Goal: Information Seeking & Learning: Check status

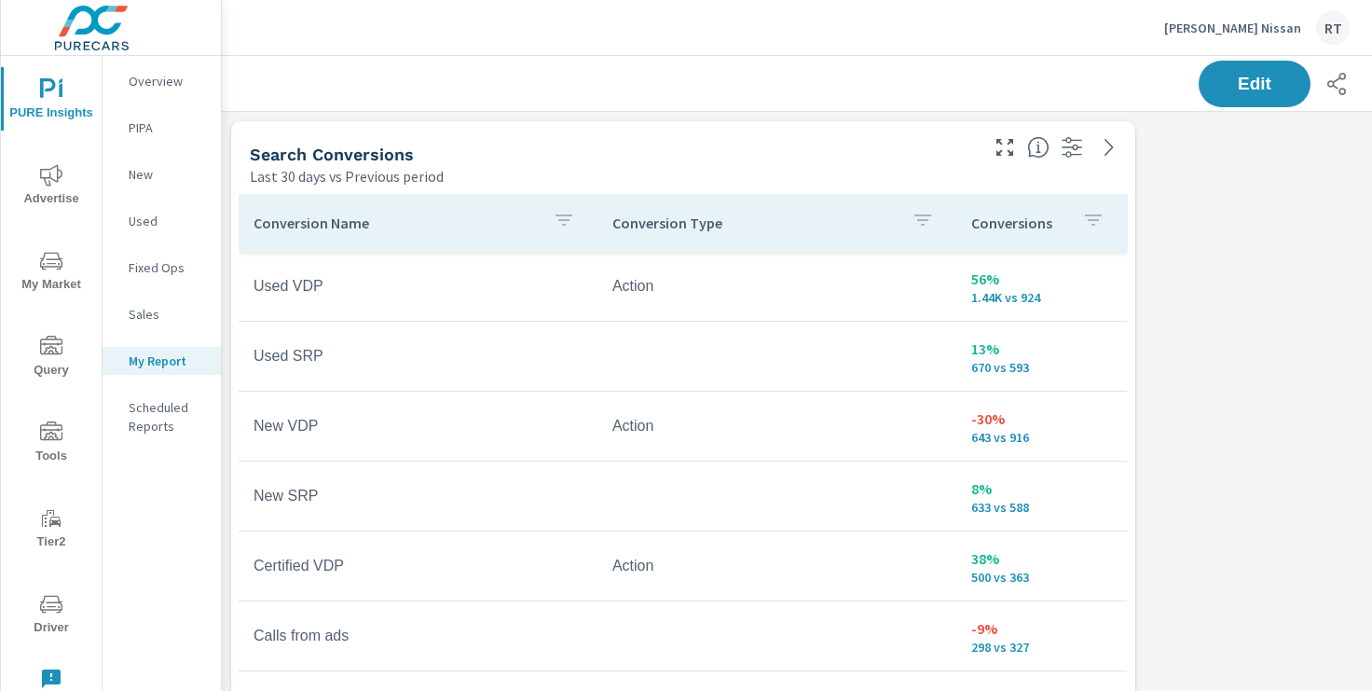
scroll to position [2369, 1381]
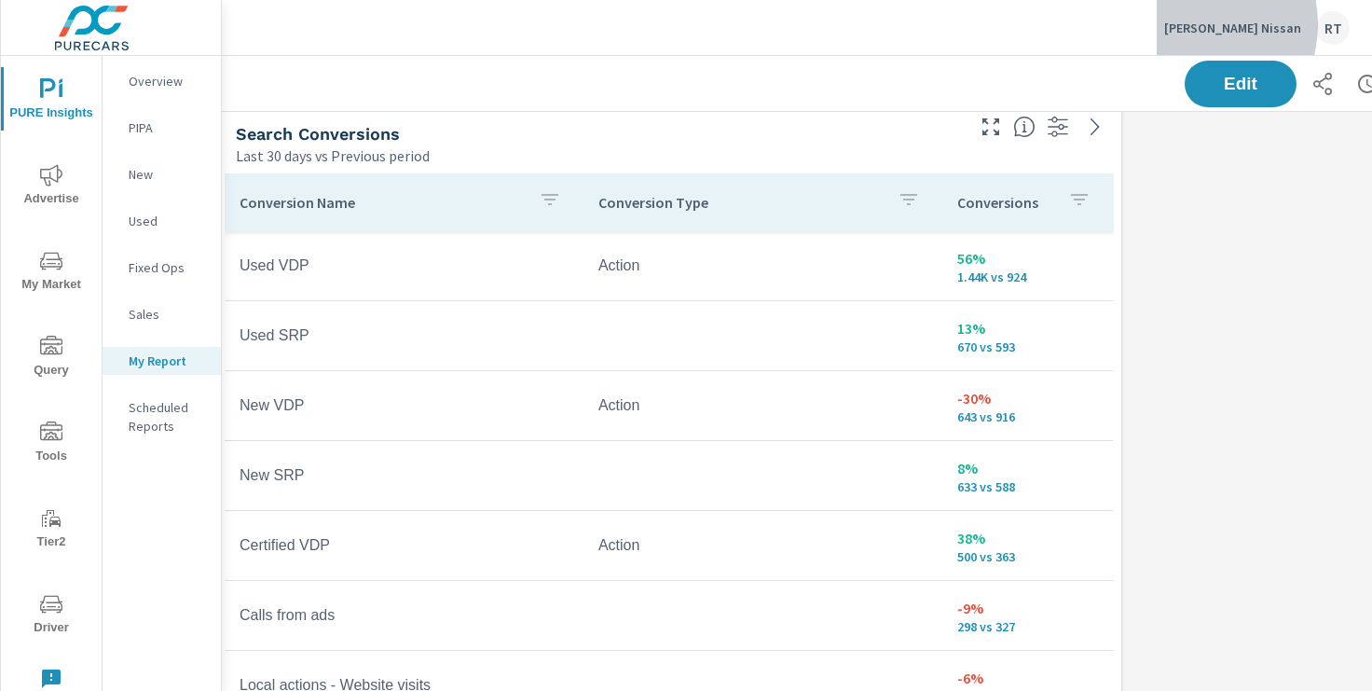
click at [1227, 24] on p "[PERSON_NAME] Nissan" at bounding box center [1232, 28] width 137 height 17
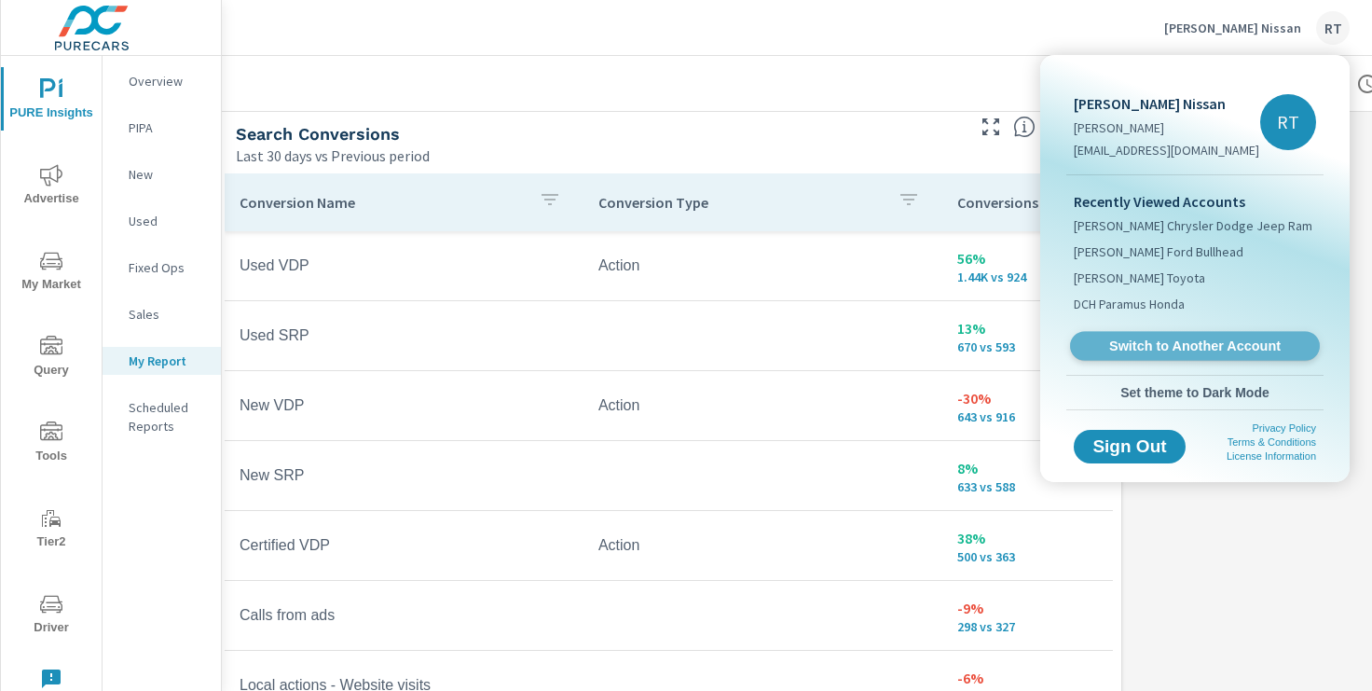
click at [1158, 343] on span "Switch to Another Account" at bounding box center [1194, 346] width 228 height 18
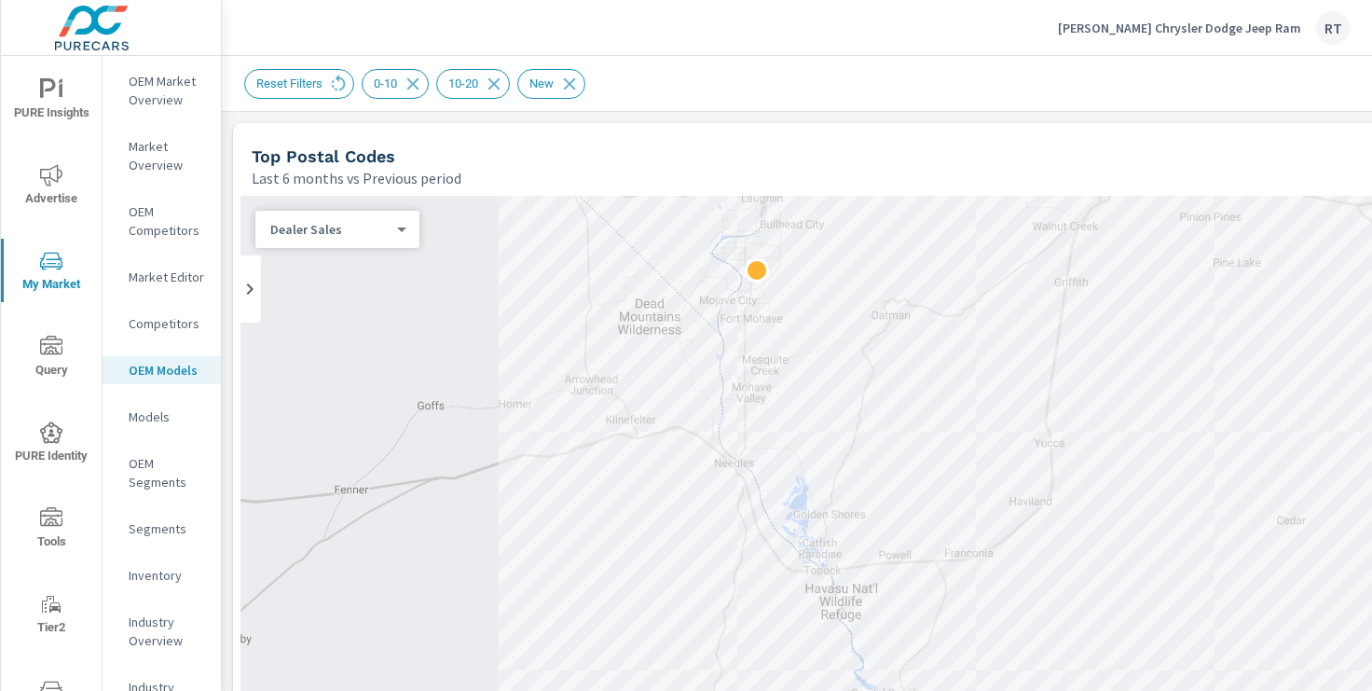
scroll to position [1279, 1]
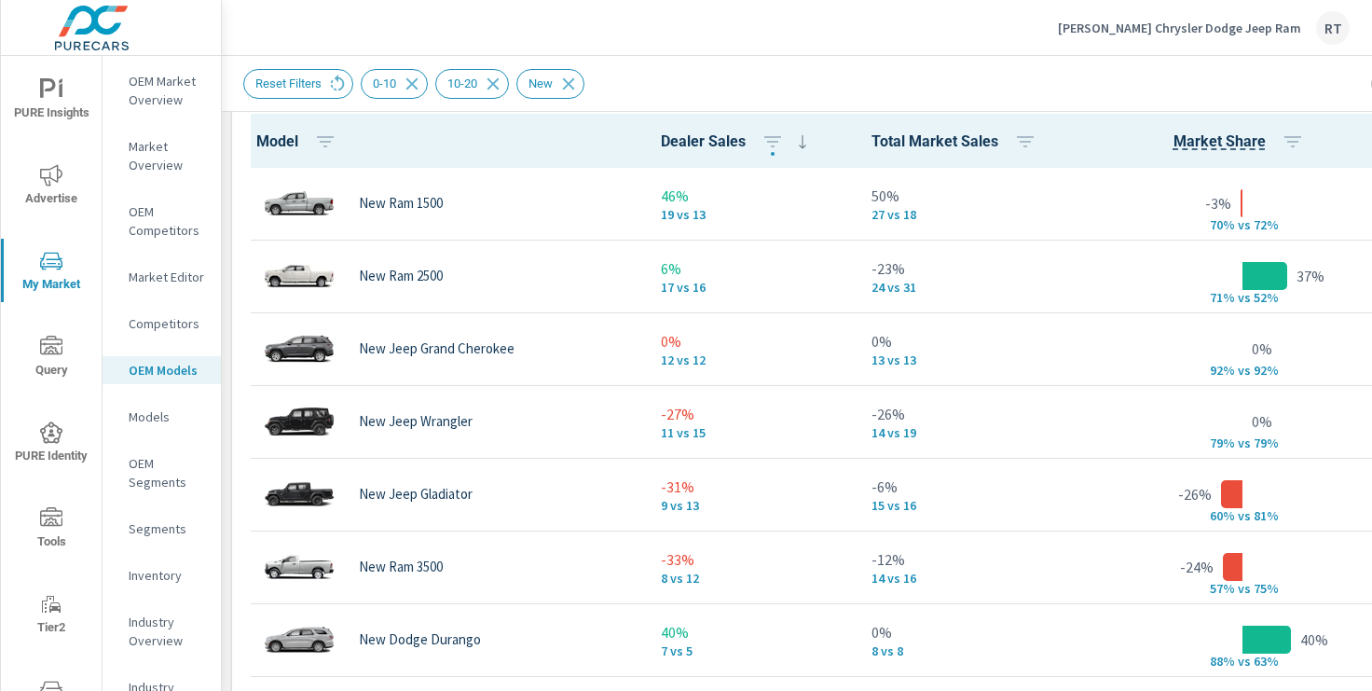
click at [1205, 30] on p "[PERSON_NAME] Chrysler Dodge Jeep Ram" at bounding box center [1179, 28] width 243 height 17
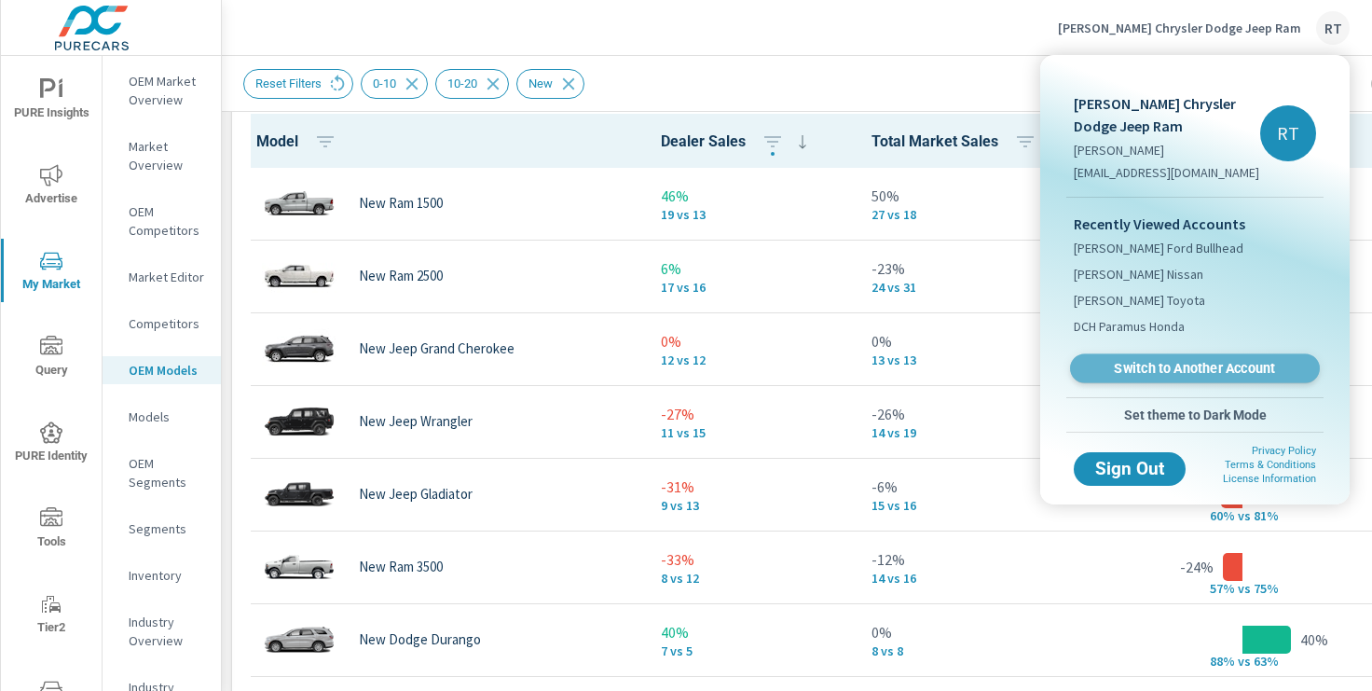
click at [1154, 365] on span "Switch to Another Account" at bounding box center [1194, 369] width 228 height 18
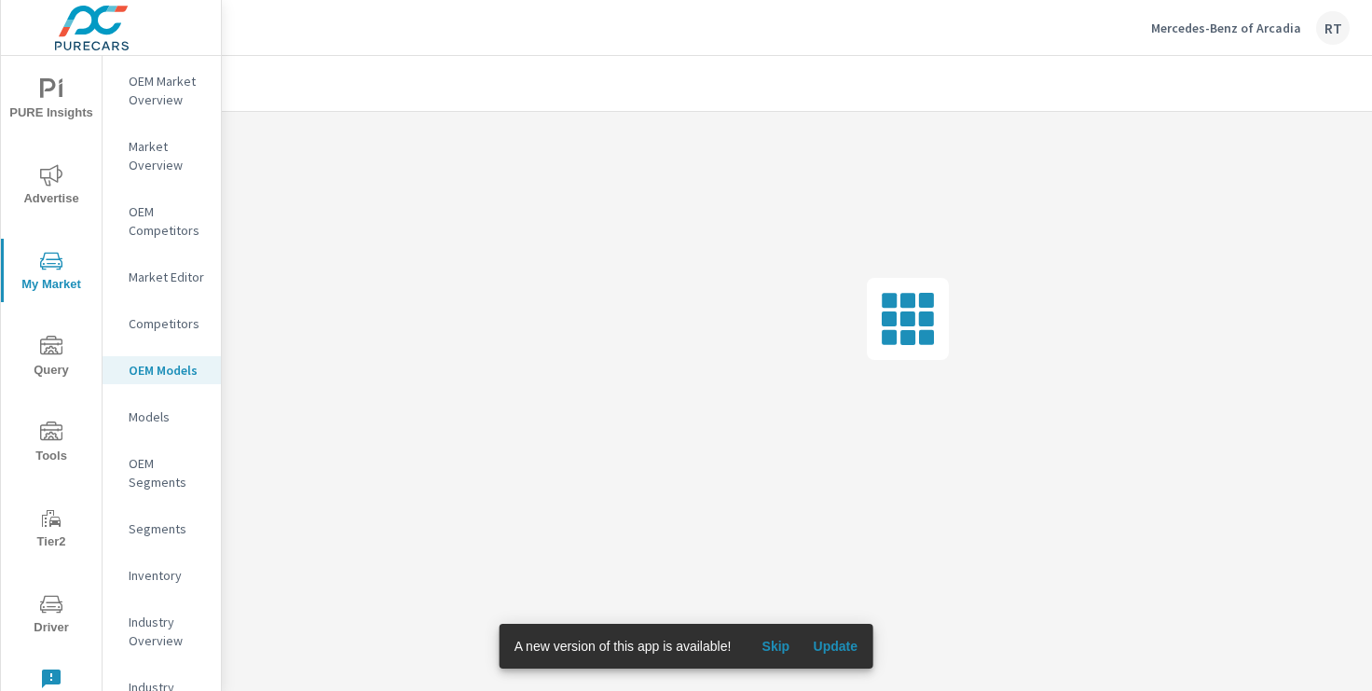
click at [781, 644] on span "Skip" at bounding box center [775, 646] width 45 height 17
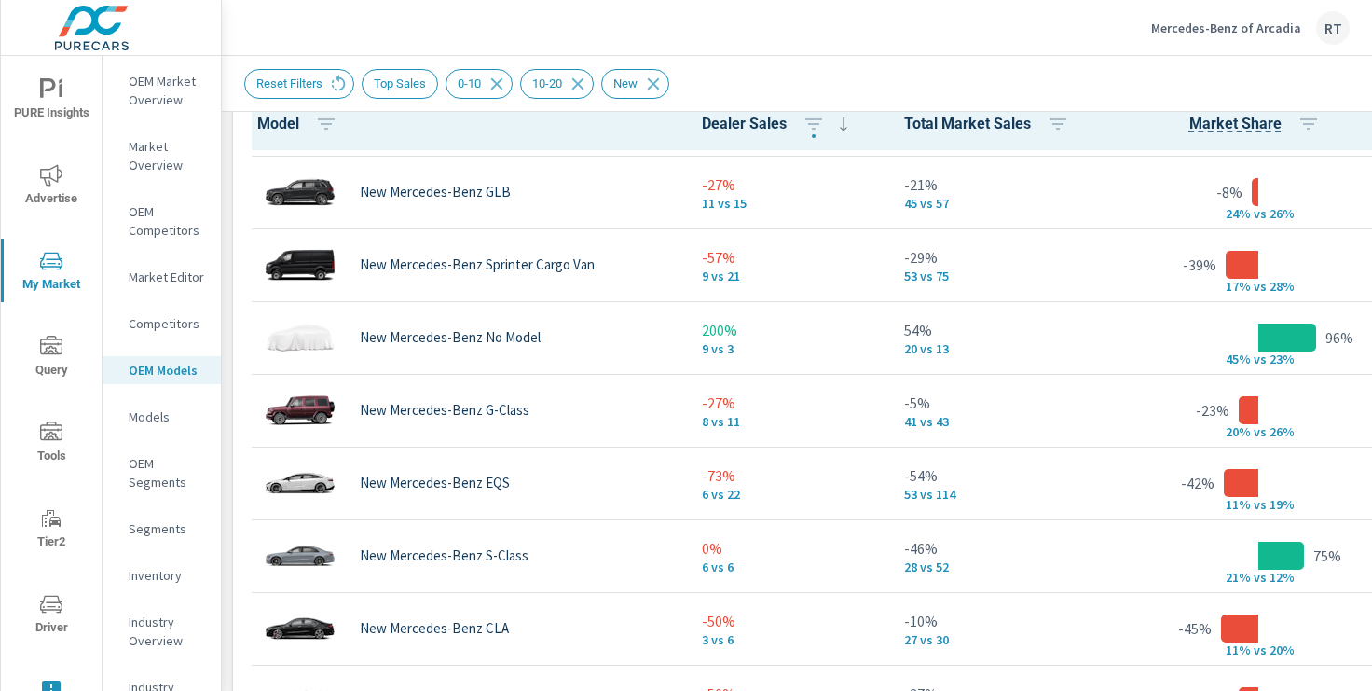
scroll to position [650, 0]
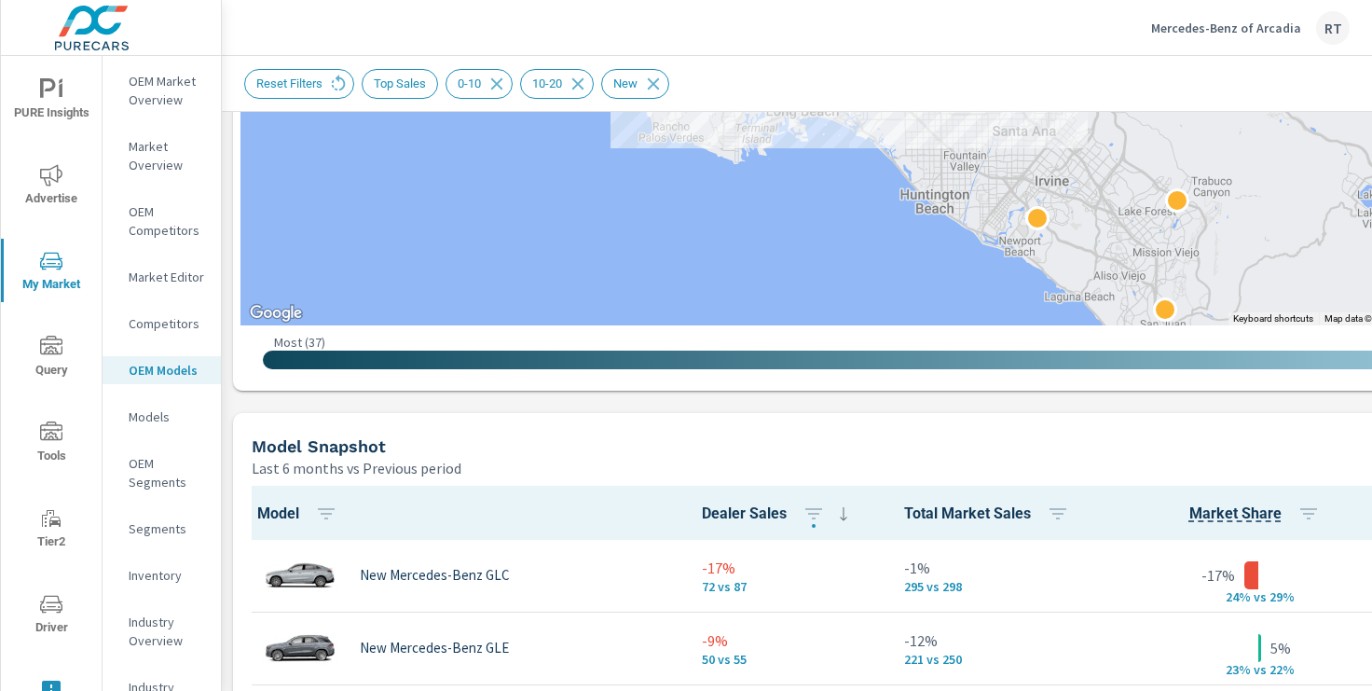
scroll to position [820, 0]
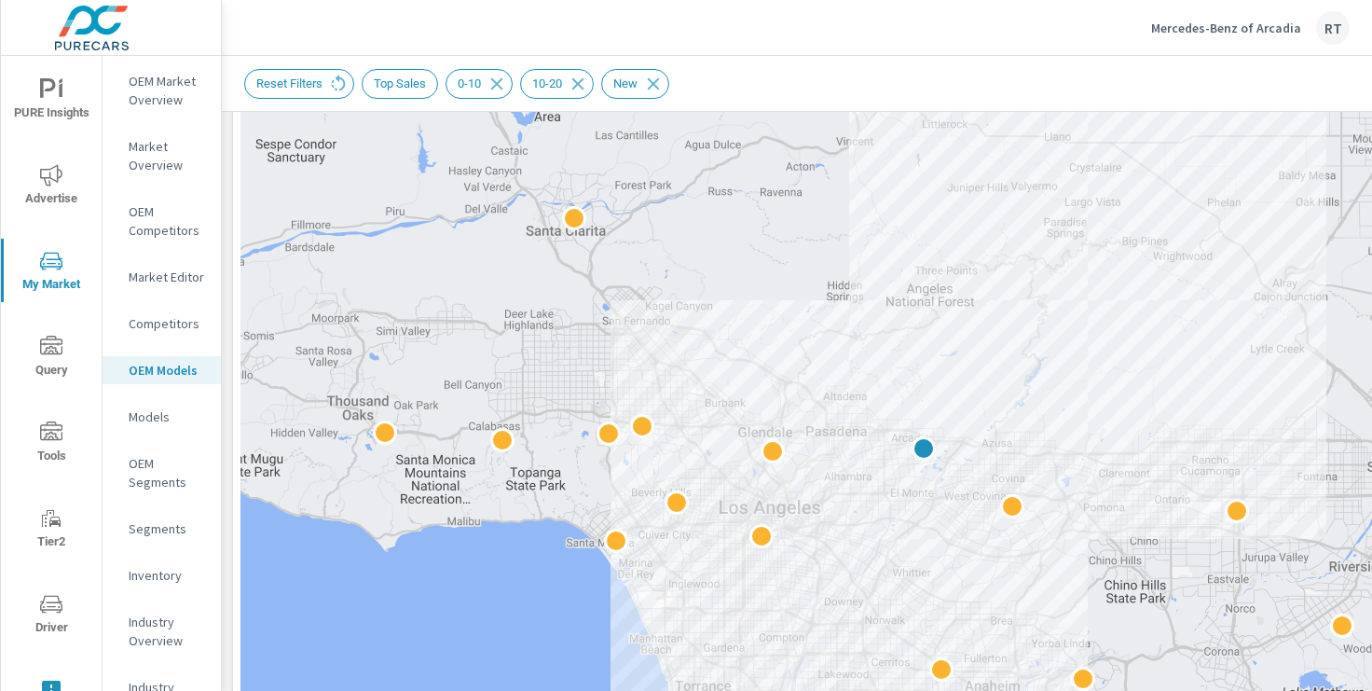
scroll to position [287, 0]
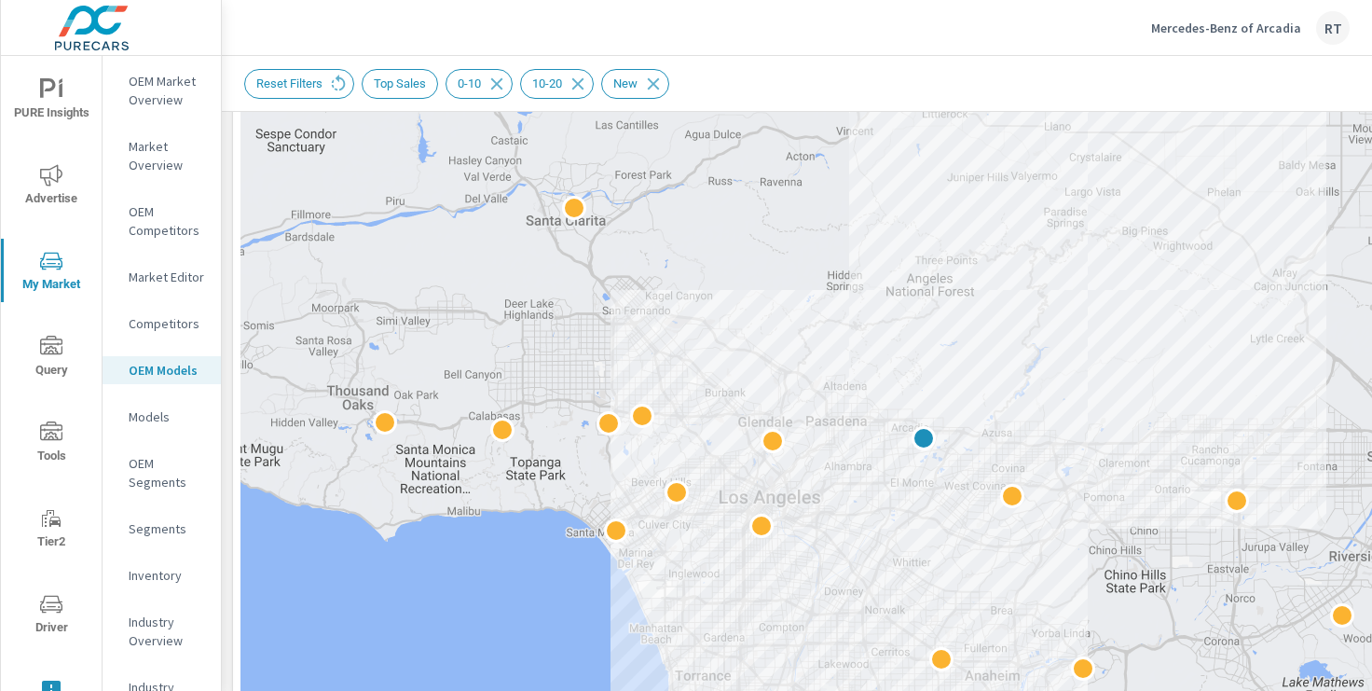
click at [156, 84] on p "OEM Market Overview" at bounding box center [167, 90] width 77 height 37
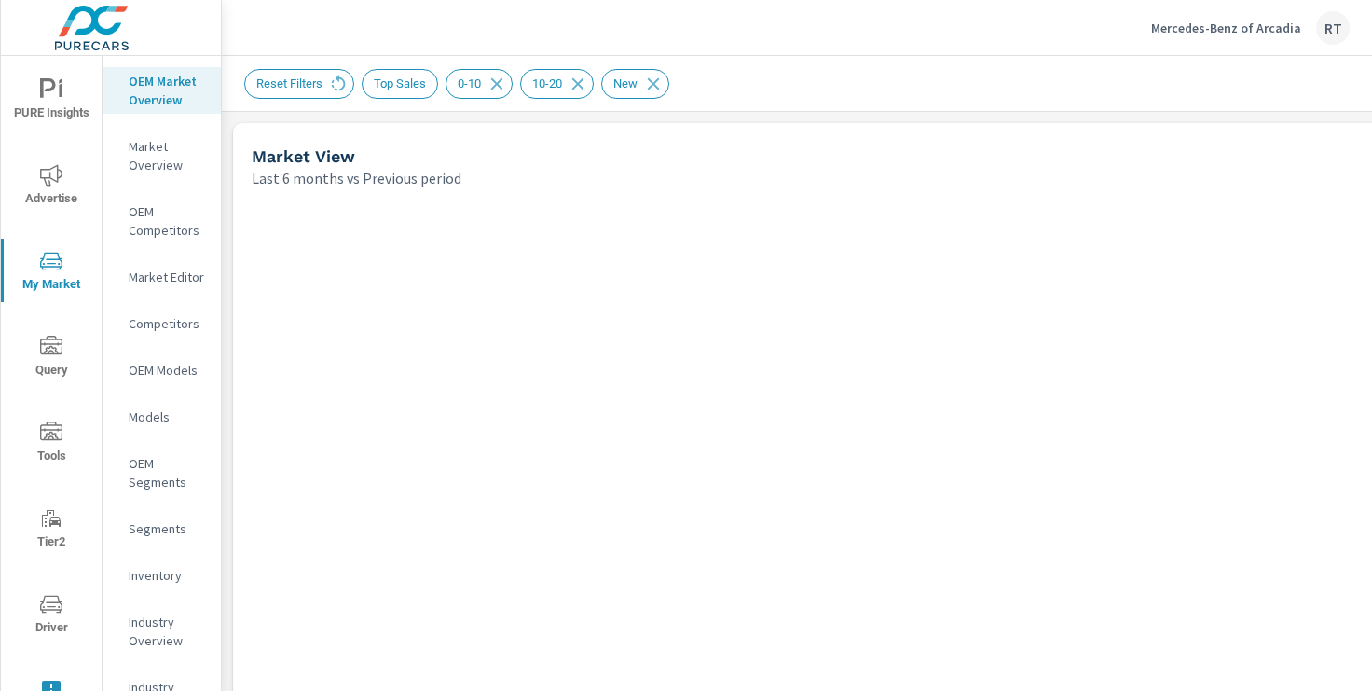
scroll to position [1, 0]
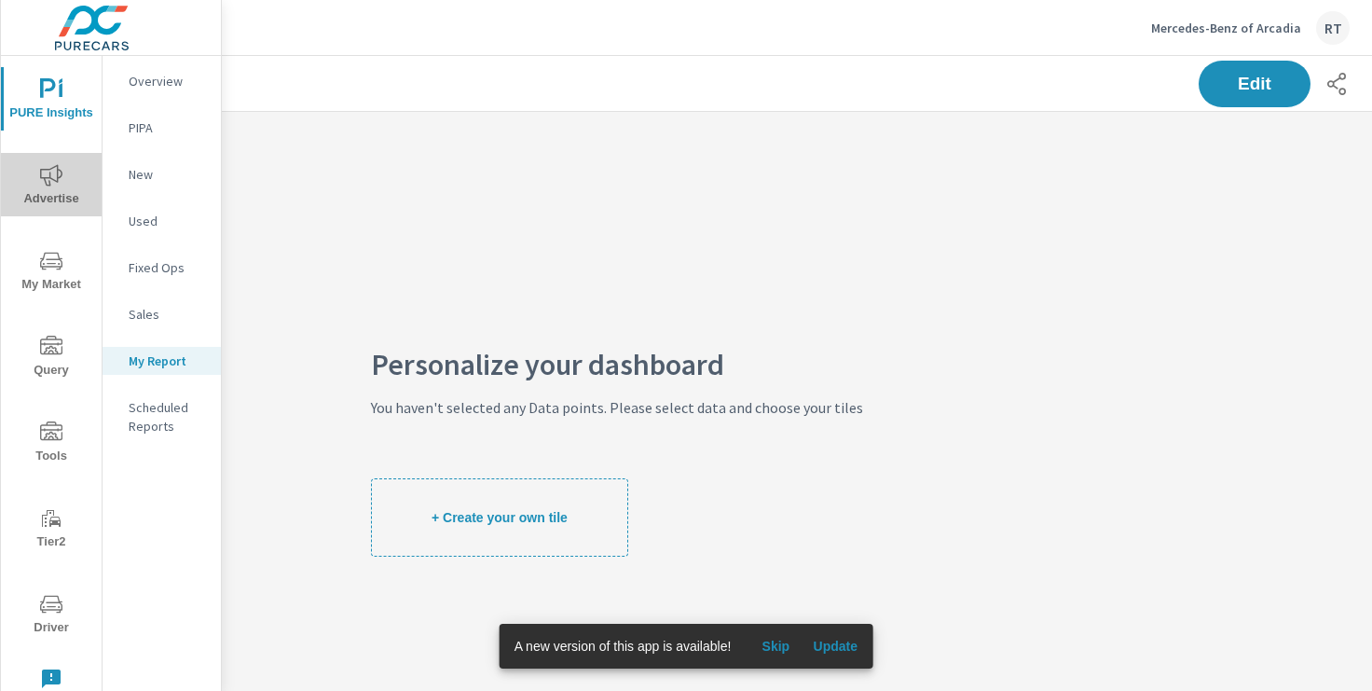
click at [51, 179] on icon "nav menu" at bounding box center [51, 175] width 22 height 22
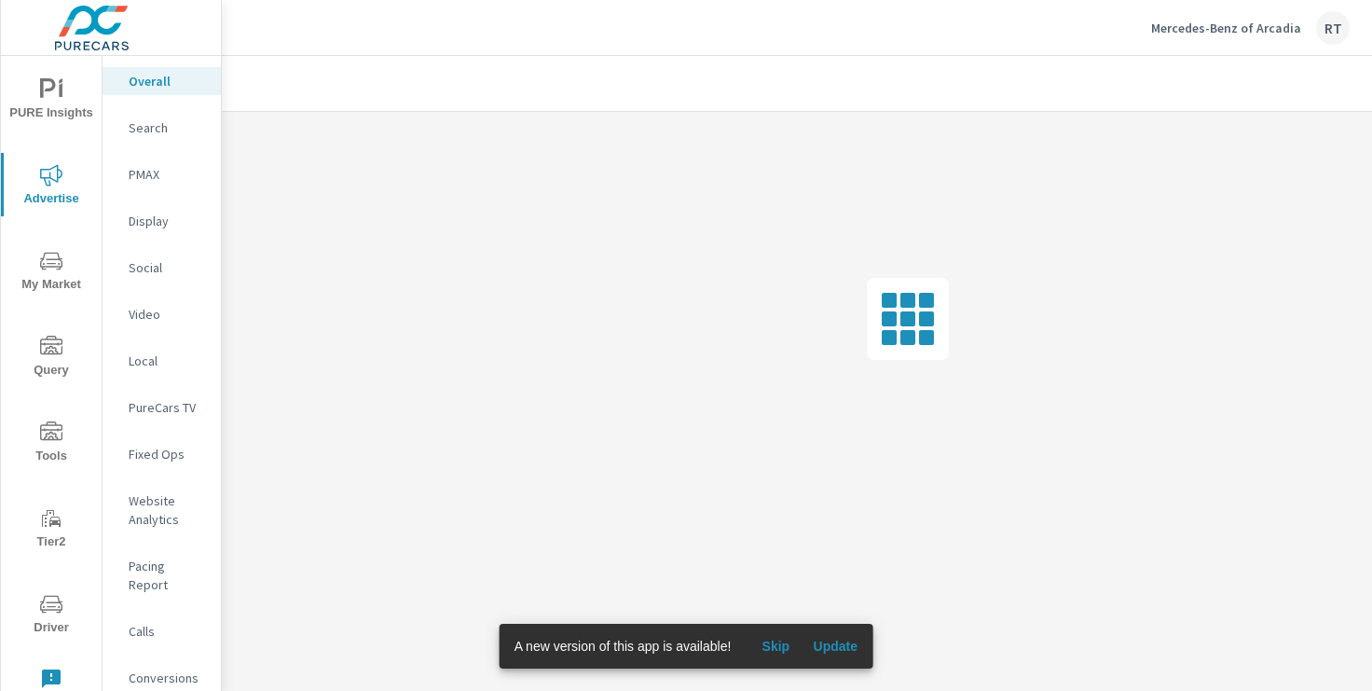
click at [777, 650] on span "Skip" at bounding box center [775, 646] width 45 height 17
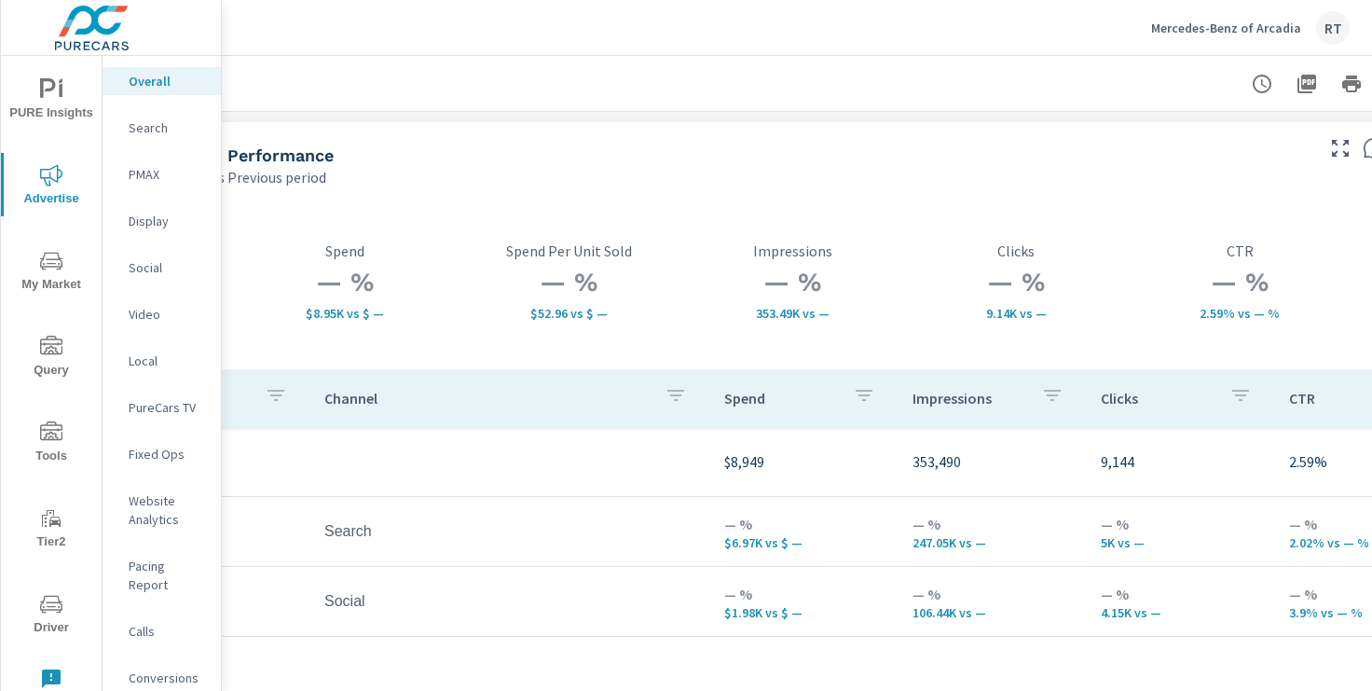
scroll to position [1, 229]
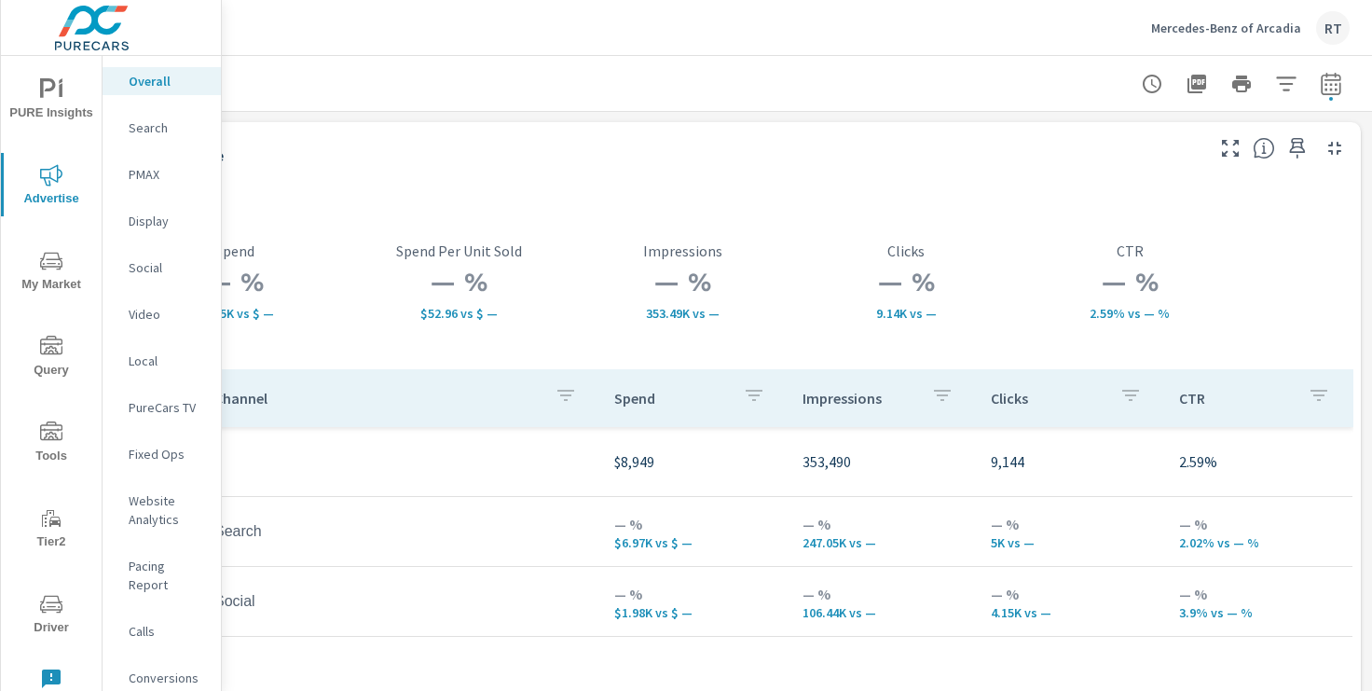
click at [1333, 84] on icon "button" at bounding box center [1331, 84] width 22 height 22
select select "Last 30 days"
select select "Previous period"
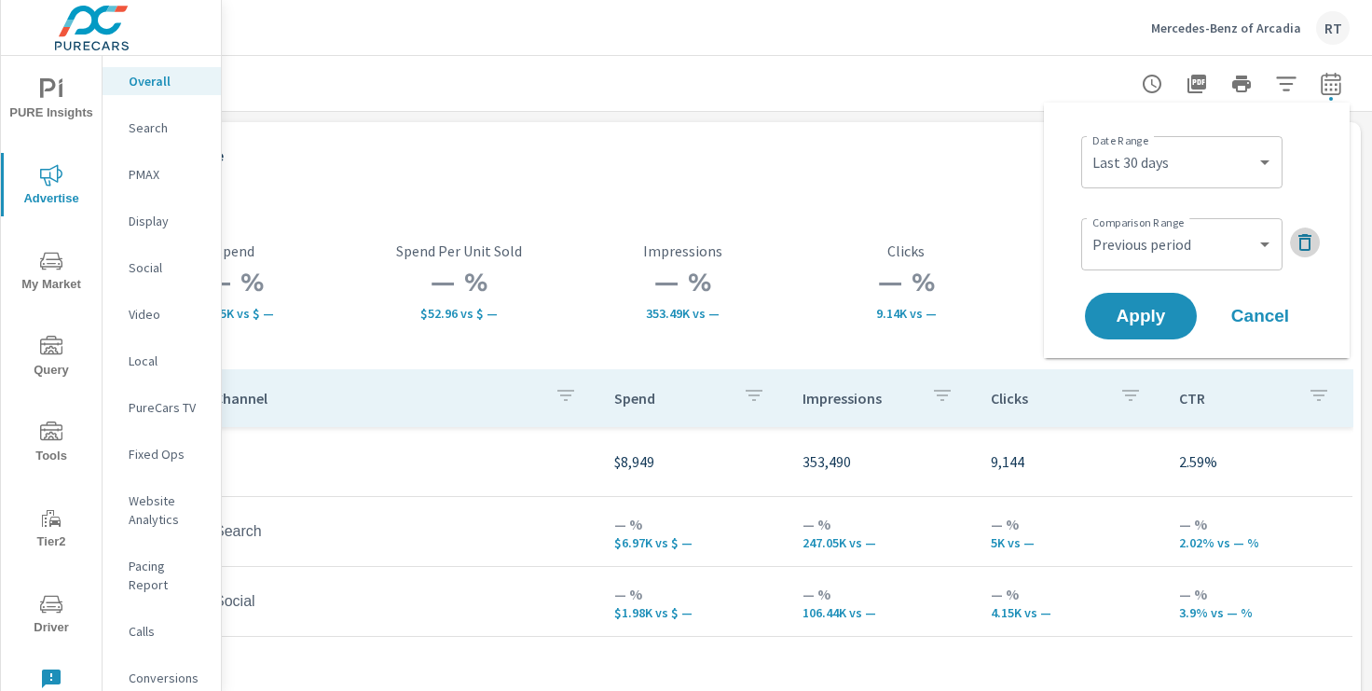
click at [1302, 240] on icon "button" at bounding box center [1305, 242] width 22 height 22
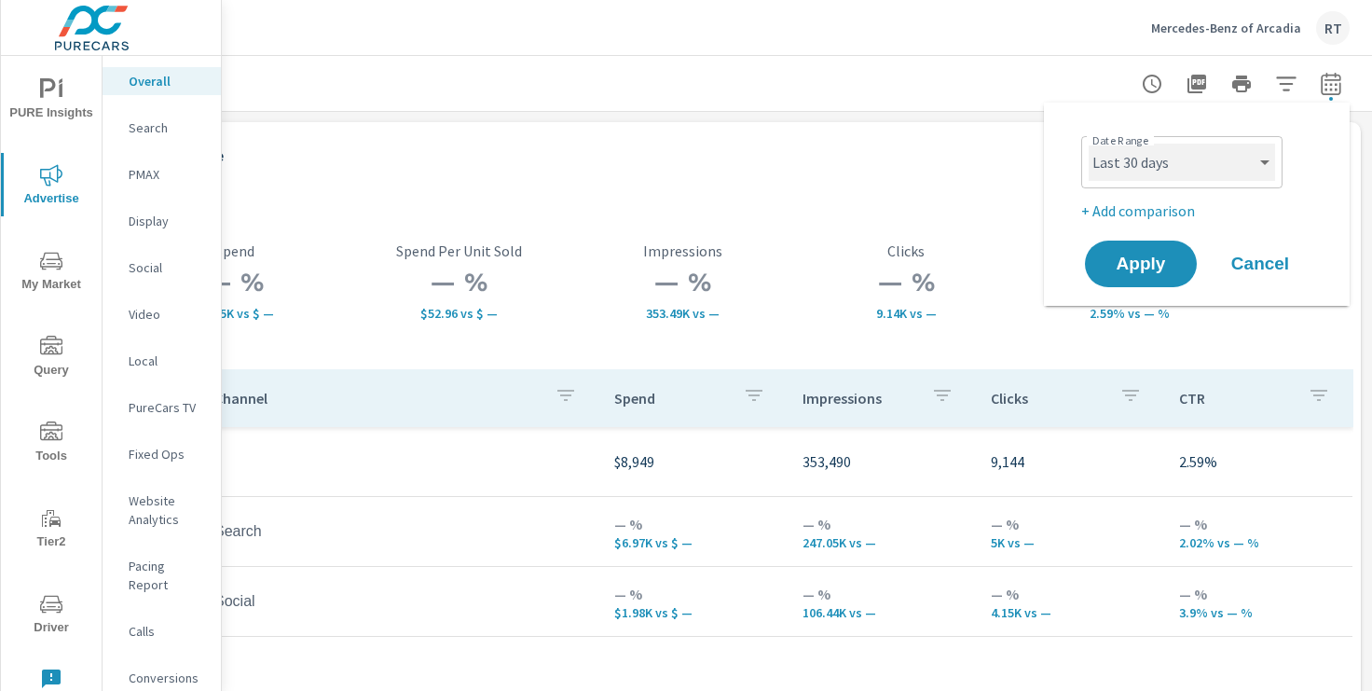
click at [1258, 172] on select "Custom Yesterday Last week Last 7 days Last 14 days Last 30 days Last 45 days L…" at bounding box center [1182, 162] width 186 height 37
click at [1089, 144] on select "Custom Yesterday Last week Last 7 days Last 14 days Last 30 days Last 45 days L…" at bounding box center [1182, 162] width 186 height 37
click at [1257, 148] on select "Custom Yesterday Last week Last 7 days Last 14 days Last 30 days Last 45 days L…" at bounding box center [1182, 162] width 186 height 37
click at [1089, 144] on select "Custom Yesterday Last week Last 7 days Last 14 days Last 30 days Last 45 days L…" at bounding box center [1182, 162] width 186 height 37
select select "Month to date"
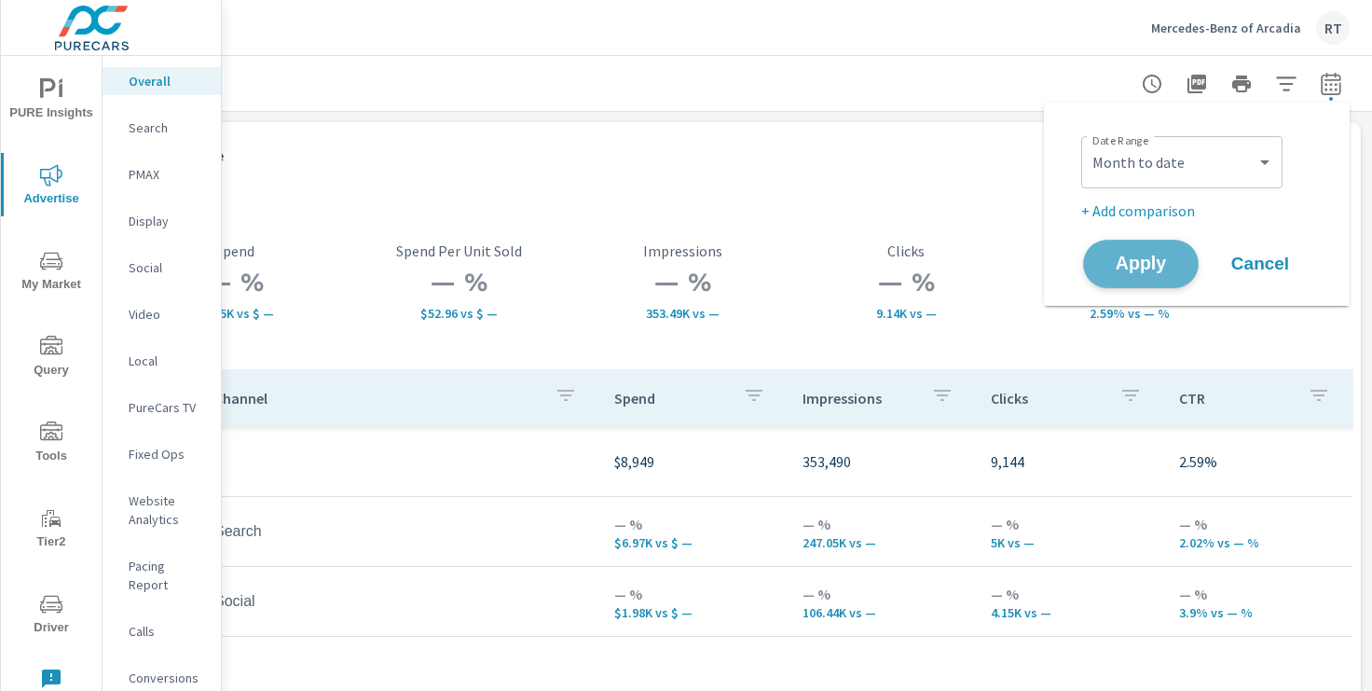
click at [1109, 266] on span "Apply" at bounding box center [1141, 264] width 76 height 18
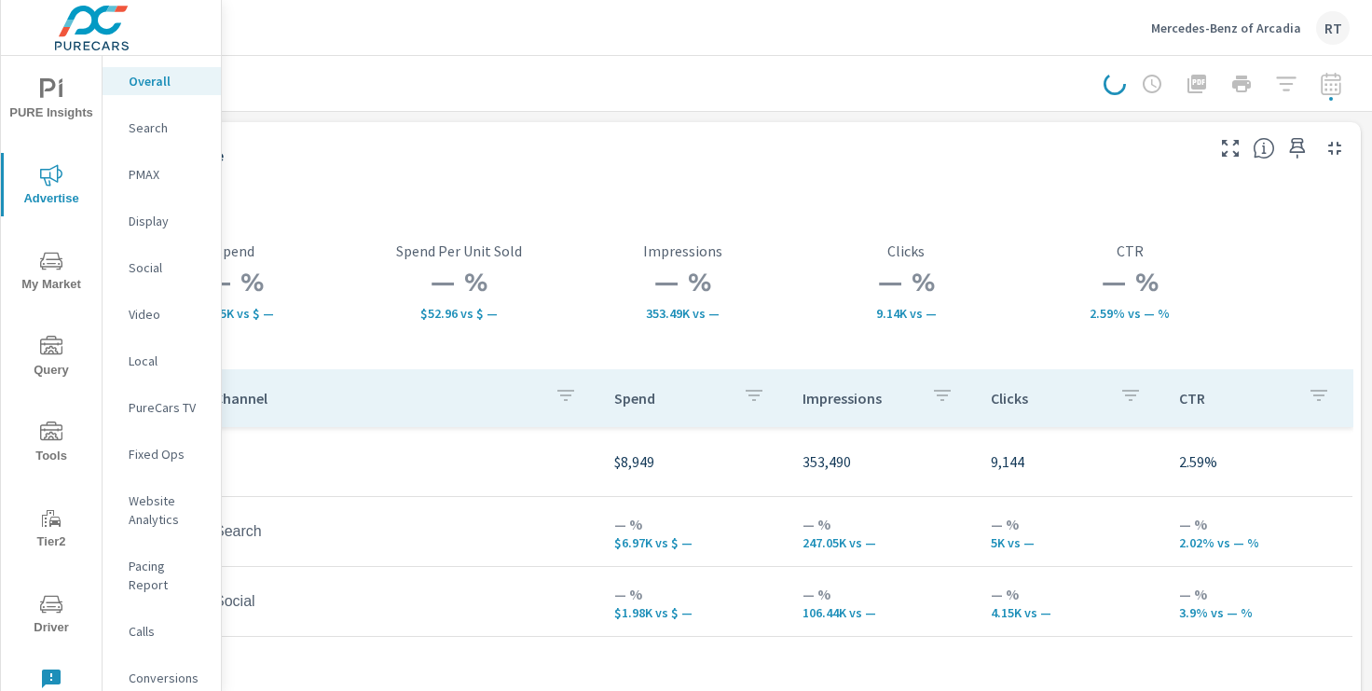
scroll to position [0, 229]
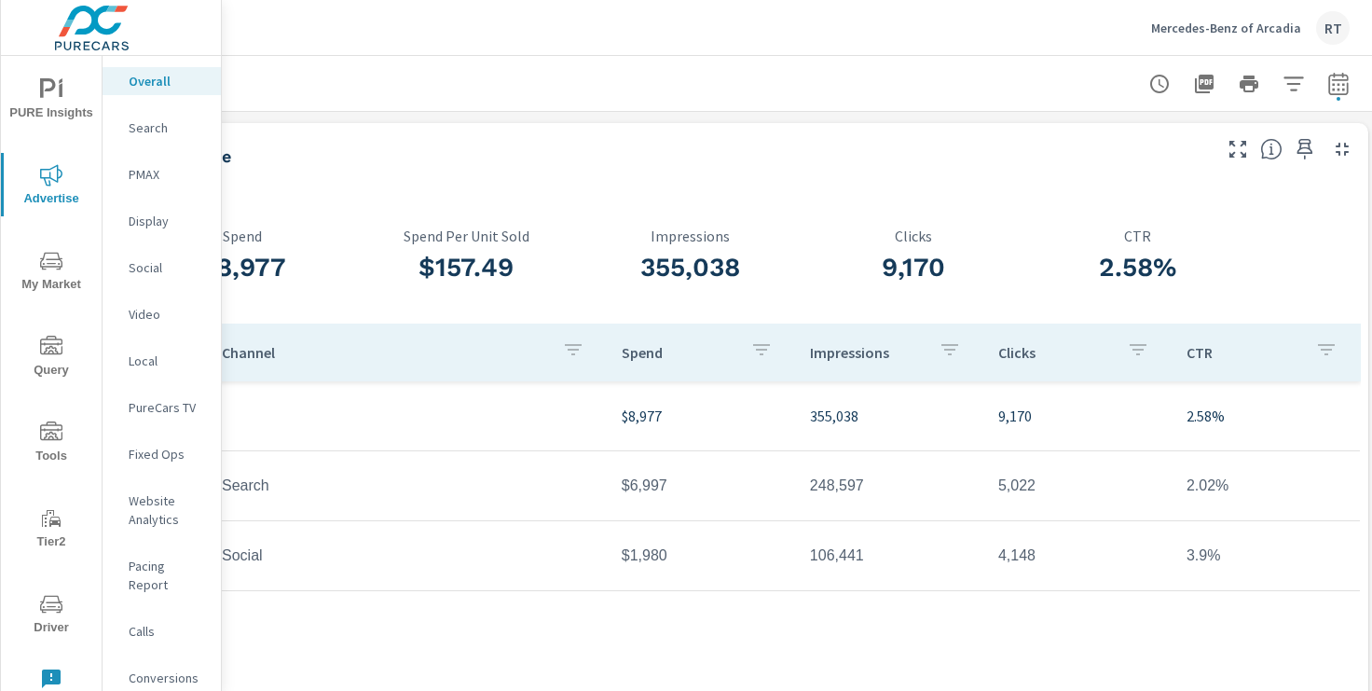
scroll to position [0, 229]
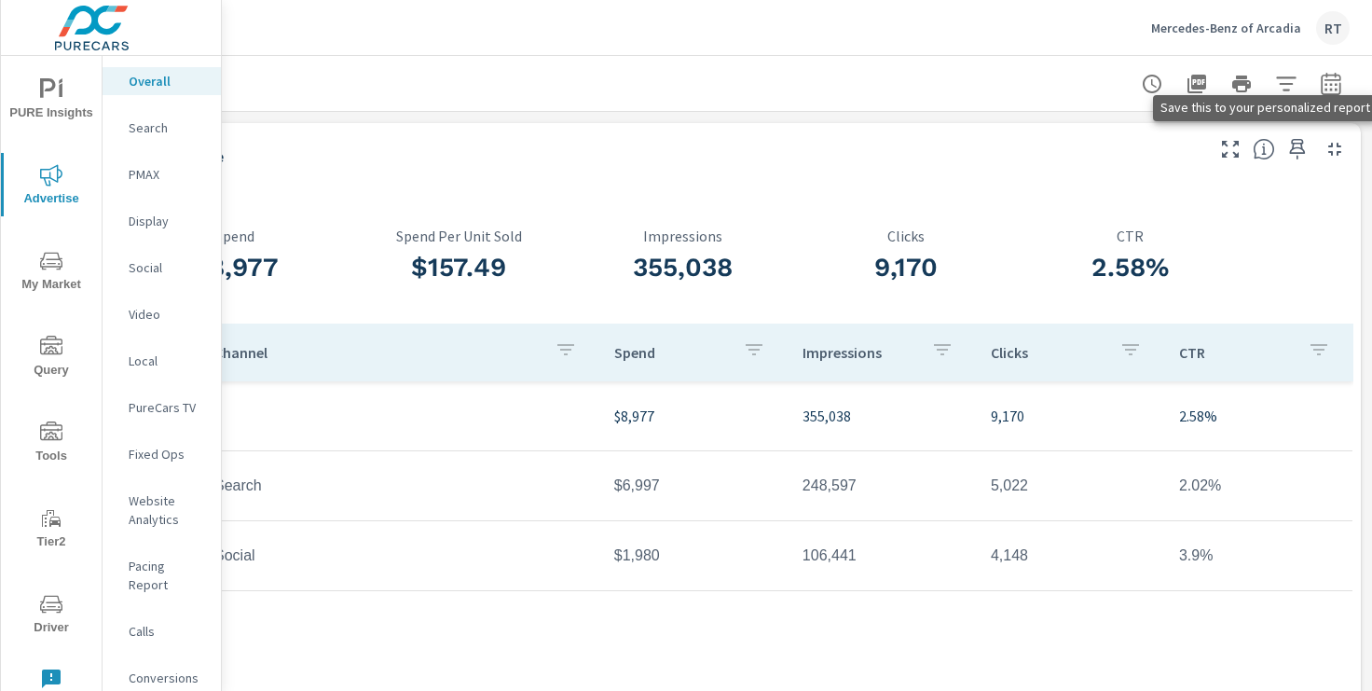
click at [1295, 149] on icon "button" at bounding box center [1297, 149] width 22 height 22
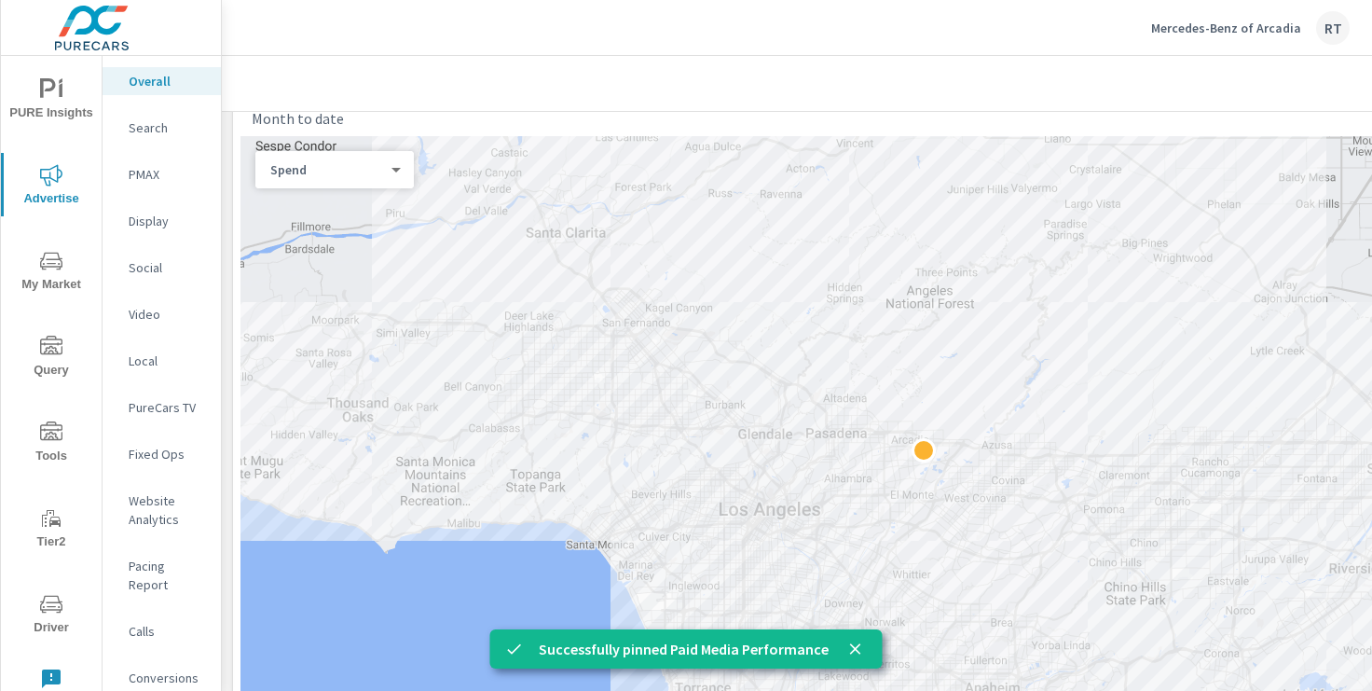
scroll to position [691, 0]
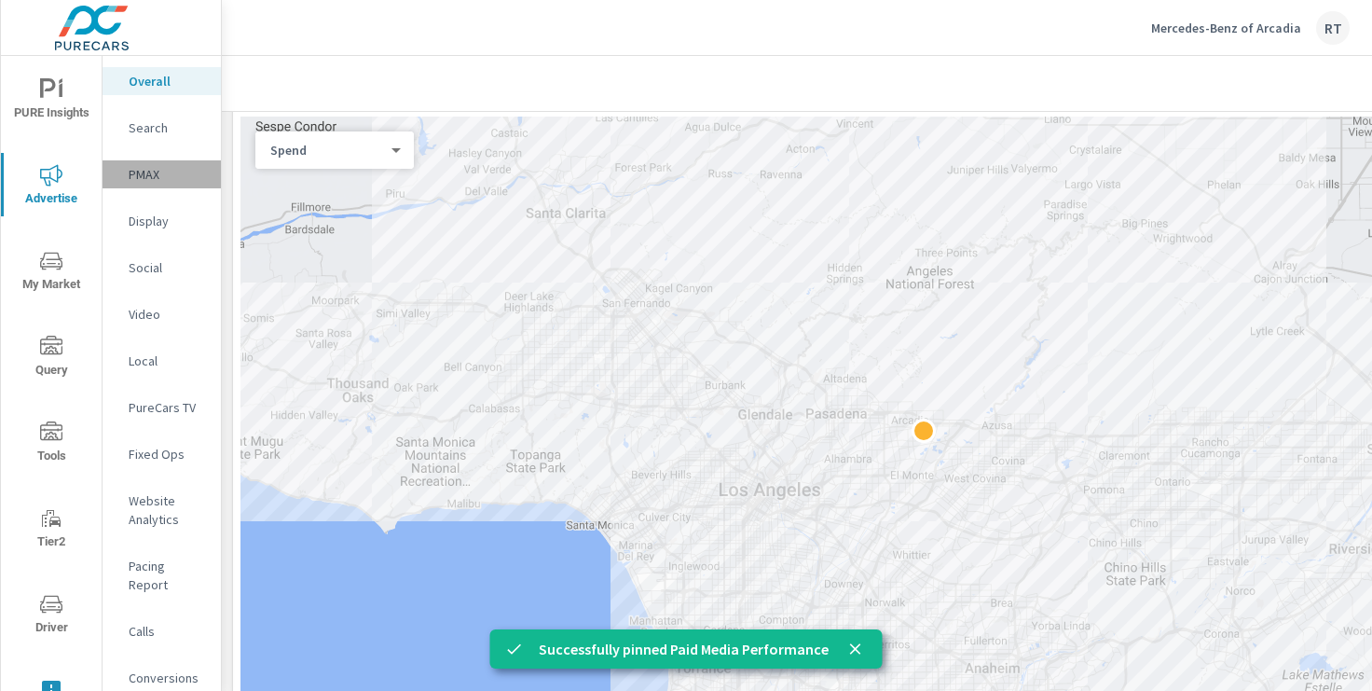
click at [138, 174] on p "PMAX" at bounding box center [167, 174] width 77 height 19
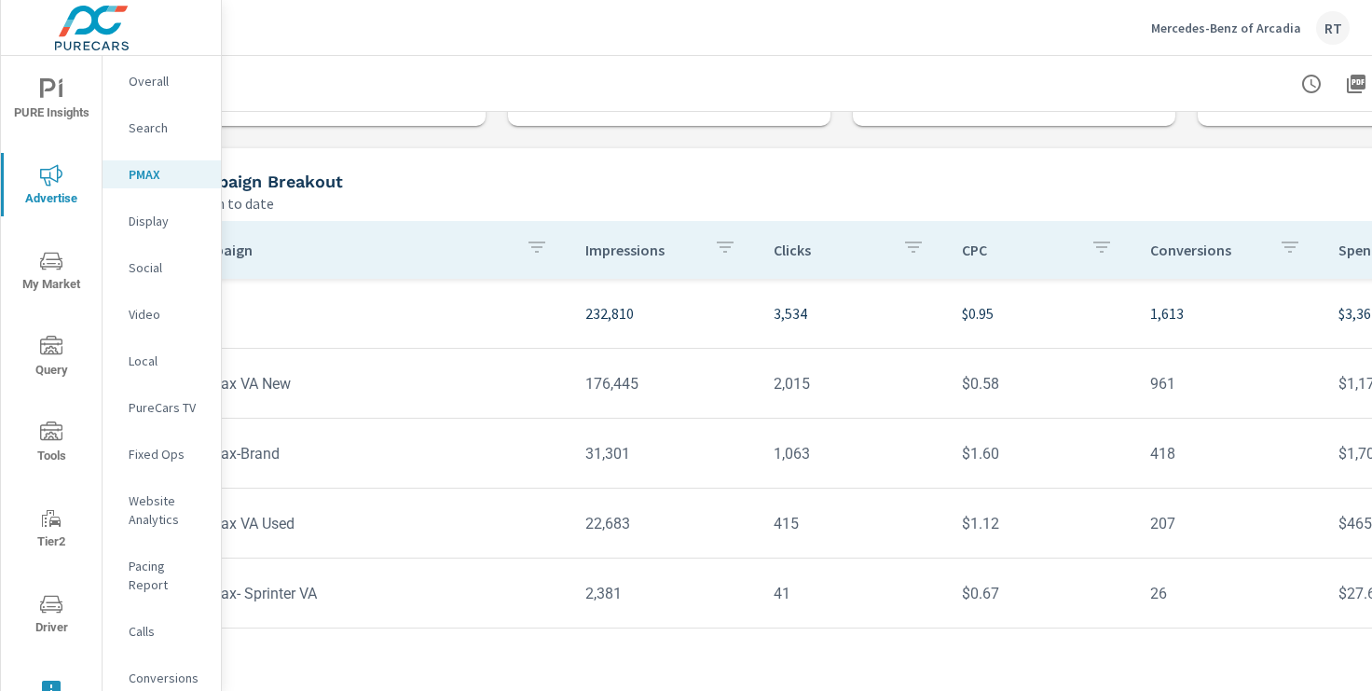
scroll to position [128, 229]
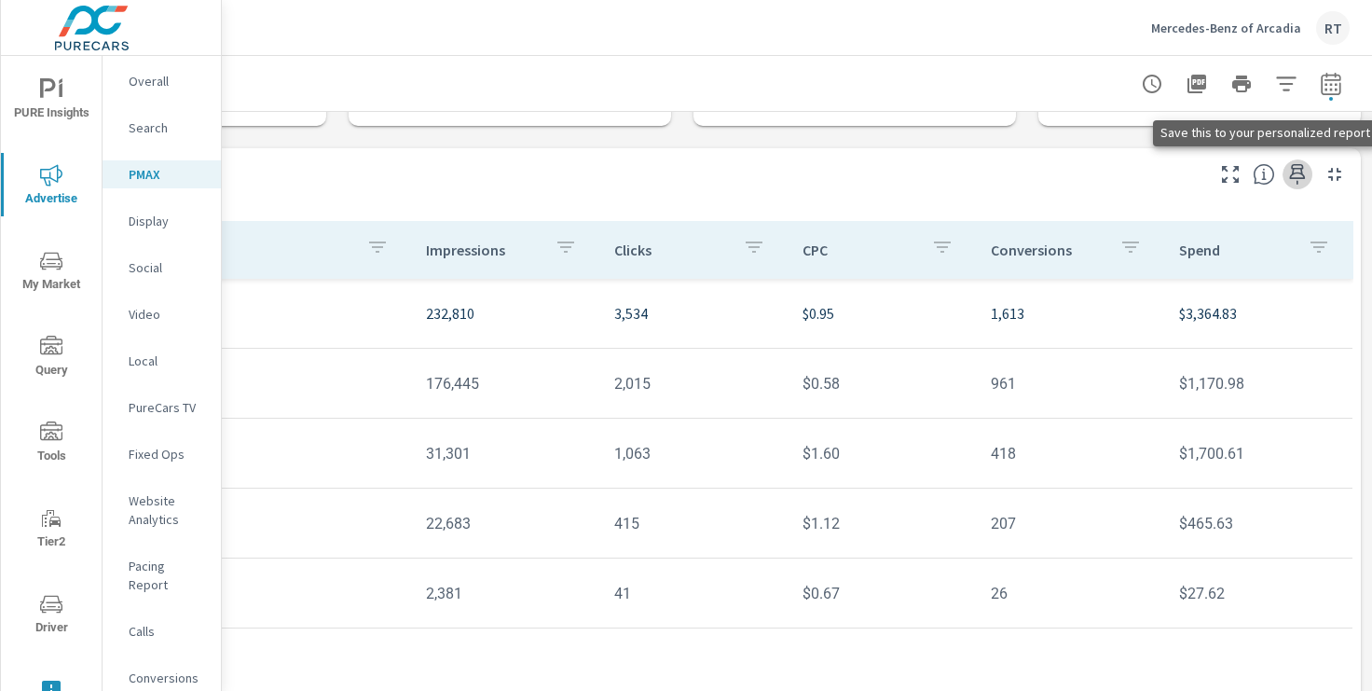
click at [1294, 172] on icon "button" at bounding box center [1297, 174] width 22 height 22
click at [170, 668] on p "Conversions" at bounding box center [167, 677] width 77 height 19
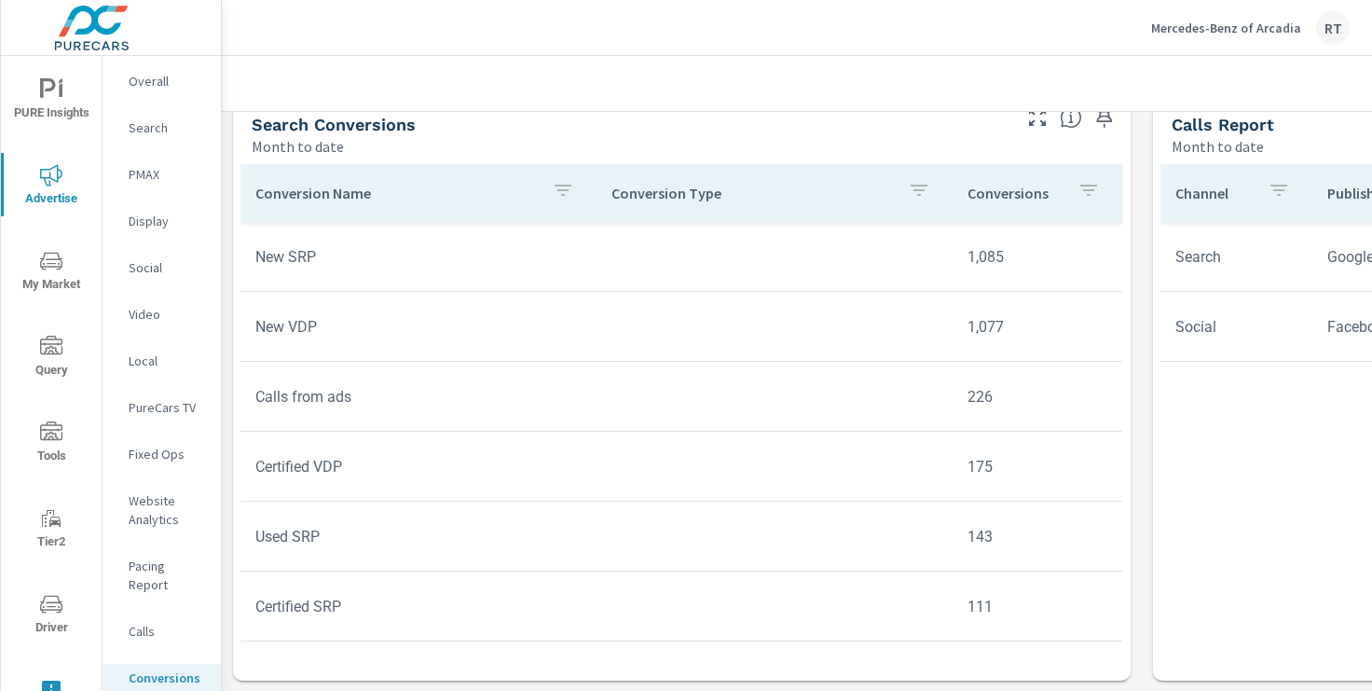
scroll to position [787, 0]
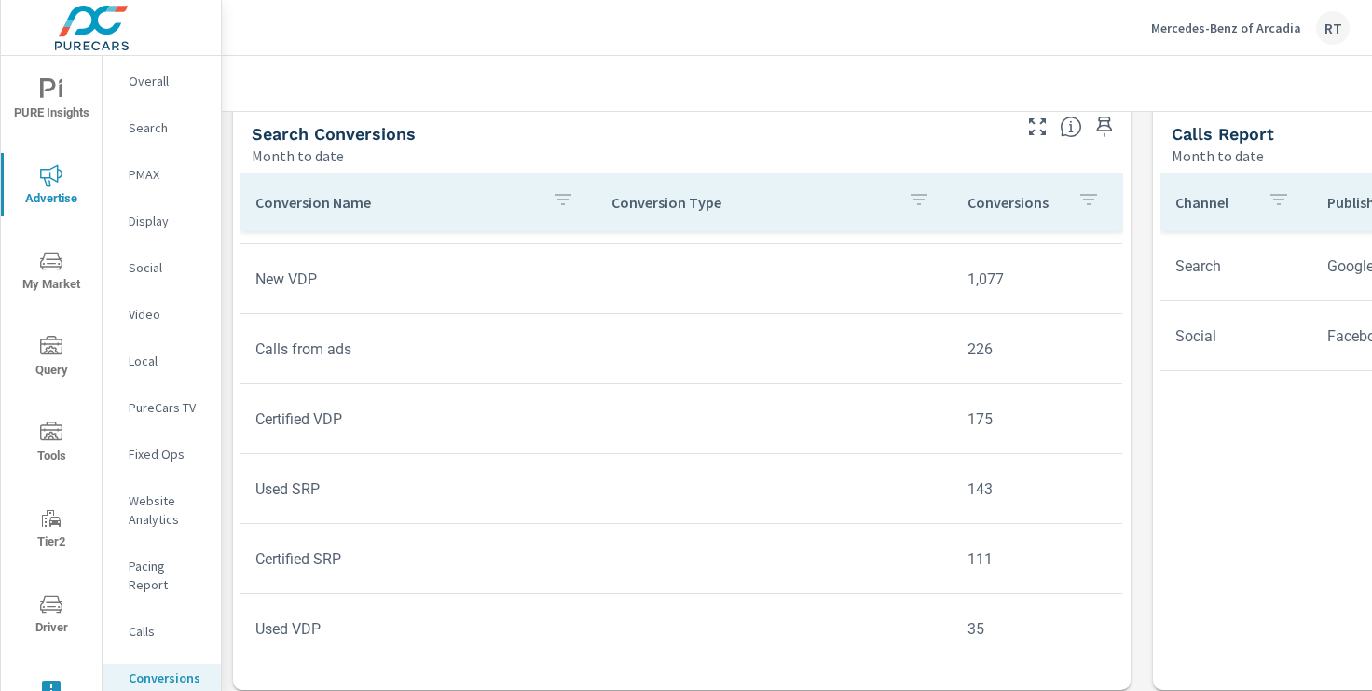
scroll to position [556, 0]
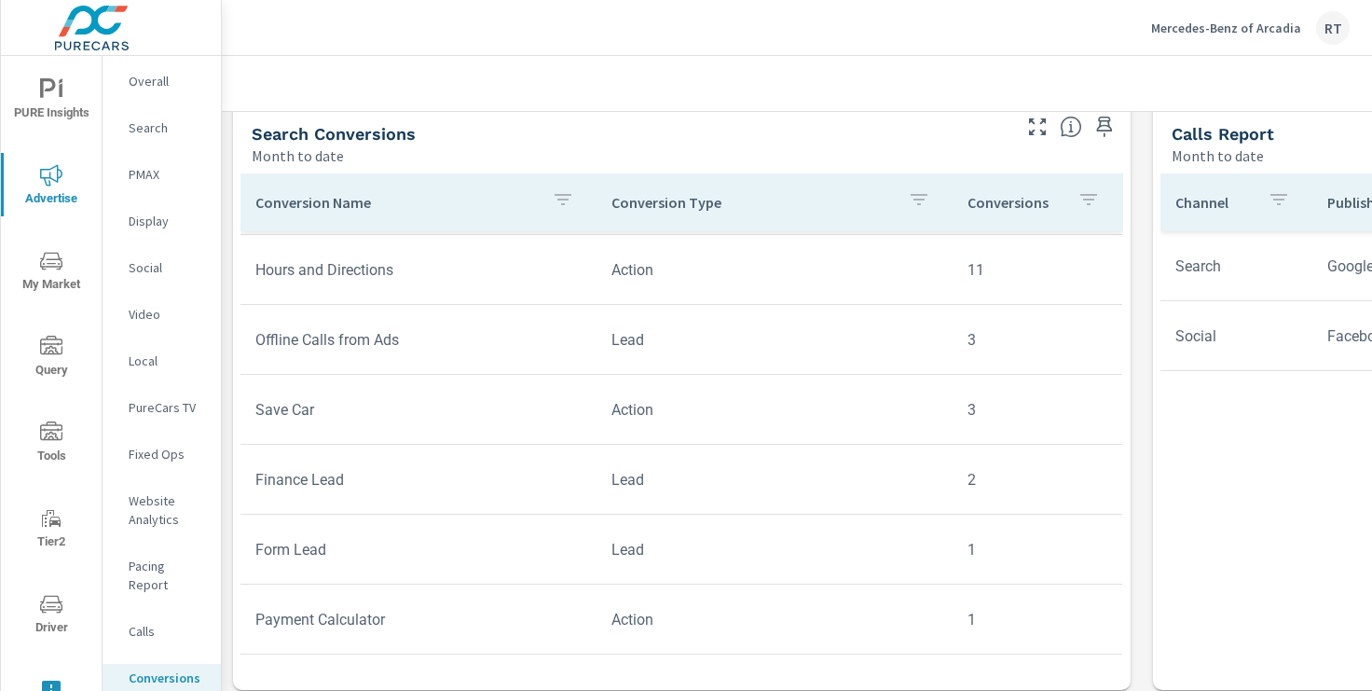
scroll to position [442, 0]
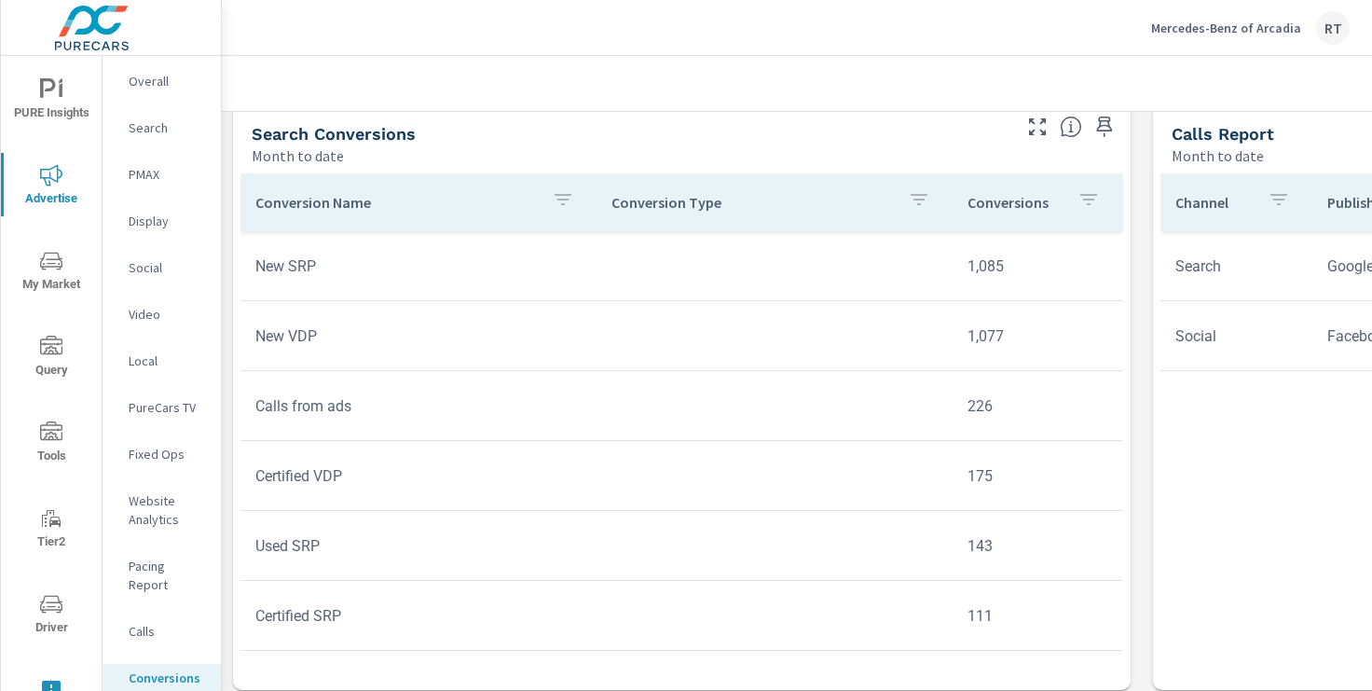
click at [1101, 126] on icon "button" at bounding box center [1104, 127] width 22 height 22
